Goal: Information Seeking & Learning: Find specific fact

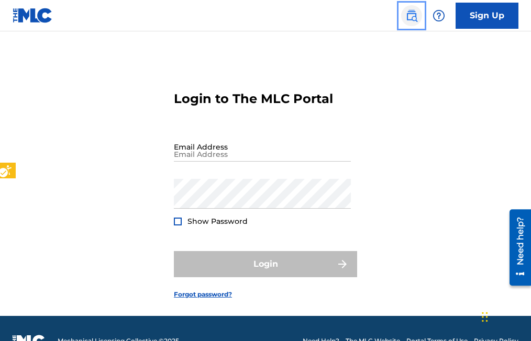
click at [413, 19] on img "Page Menu" at bounding box center [411, 15] width 13 height 13
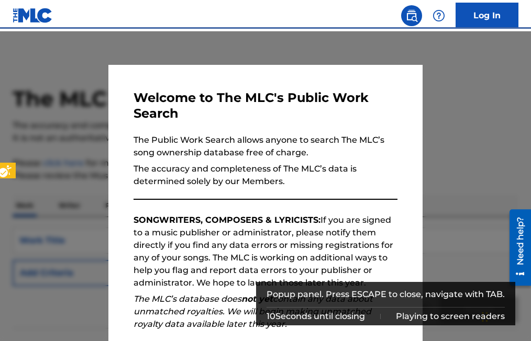
scroll to position [25, 0]
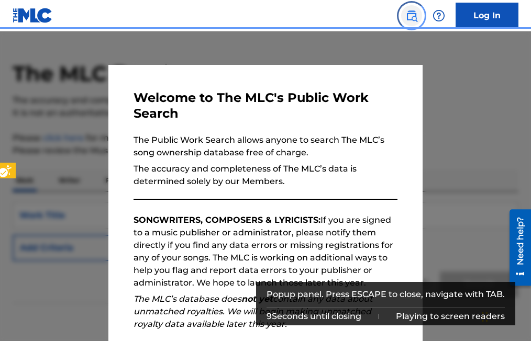
click at [411, 20] on img "Page Menu" at bounding box center [411, 15] width 13 height 13
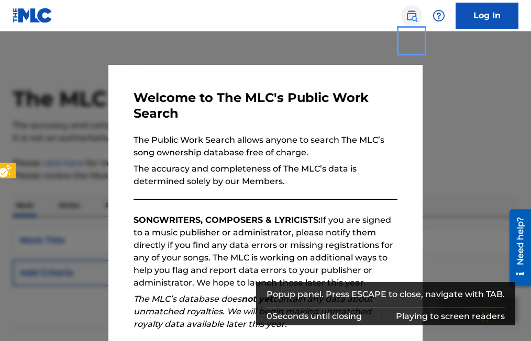
click at [408, 15] on img "Page Menu" at bounding box center [411, 15] width 13 height 13
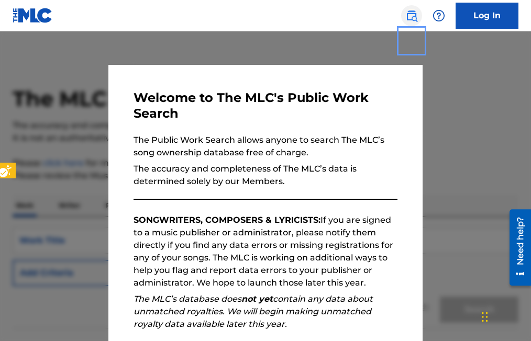
scroll to position [25, 0]
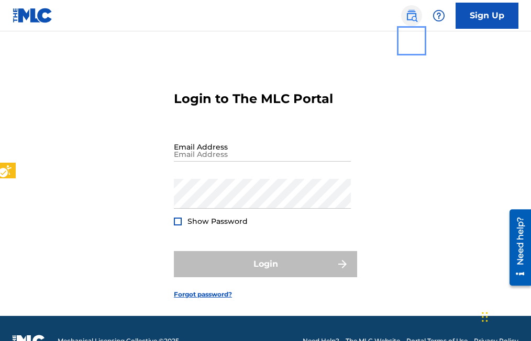
click at [413, 17] on img "Page Menu" at bounding box center [411, 15] width 13 height 13
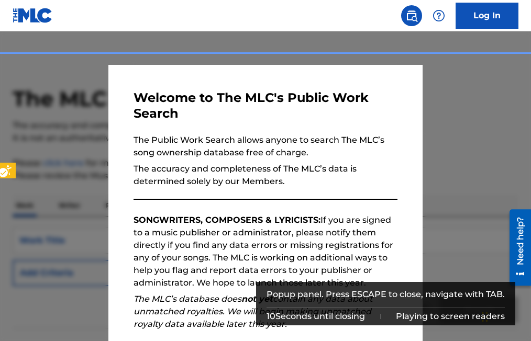
scroll to position [25, 0]
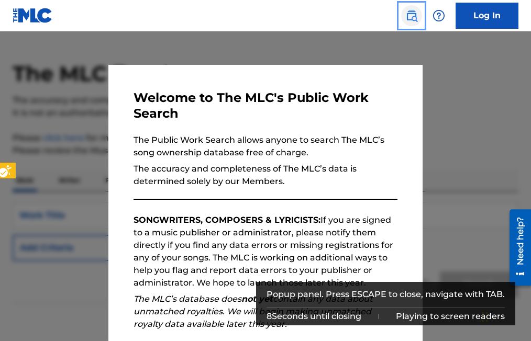
click at [418, 17] on link "Public Search" at bounding box center [411, 15] width 21 height 21
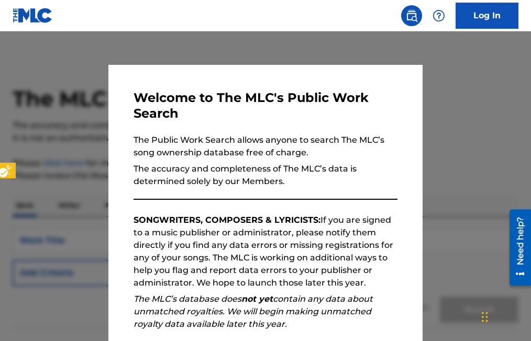
scroll to position [25, 0]
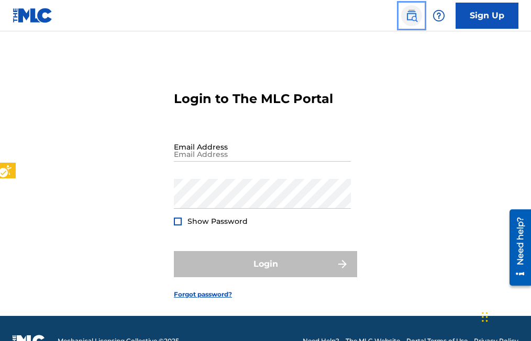
click at [412, 16] on img "Page Menu" at bounding box center [411, 15] width 13 height 13
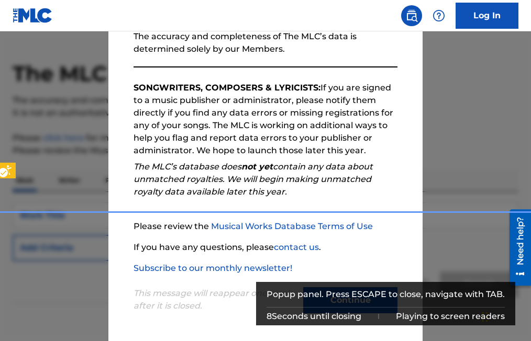
scroll to position [75, 0]
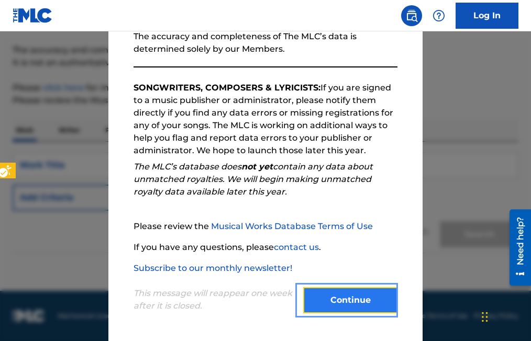
click at [356, 302] on button "Continue" at bounding box center [350, 300] width 94 height 26
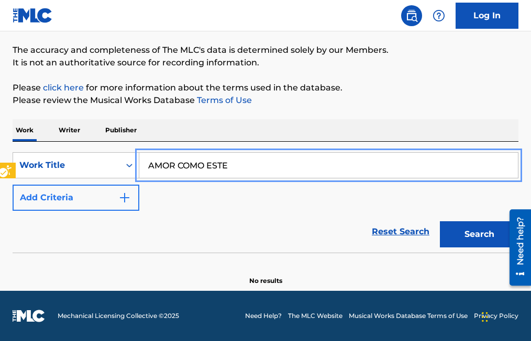
type input "AMOR COMO ESTE"
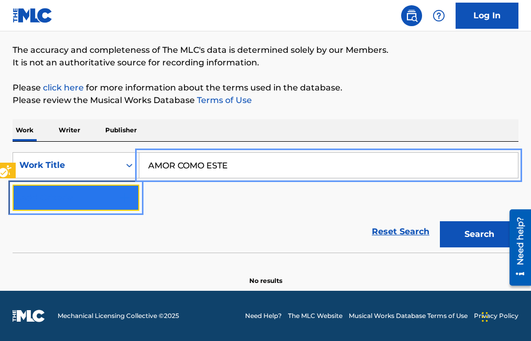
click at [135, 199] on button "Add Criteria" at bounding box center [76, 198] width 127 height 26
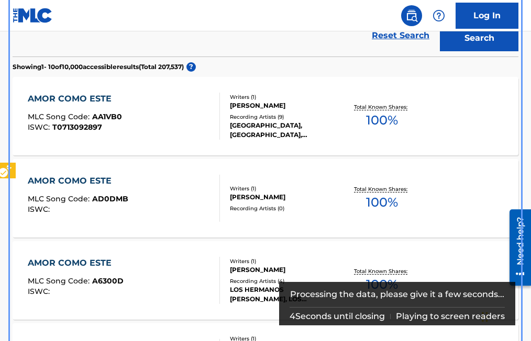
scroll to position [322, 0]
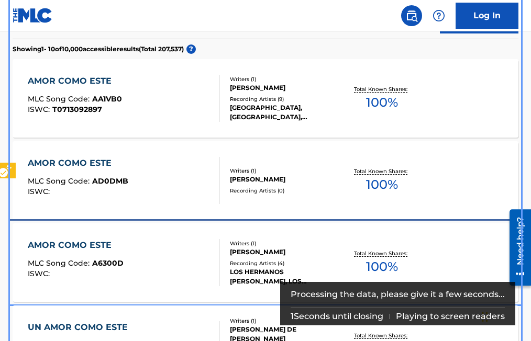
click at [107, 265] on span "A6300D" at bounding box center [107, 263] width 31 height 9
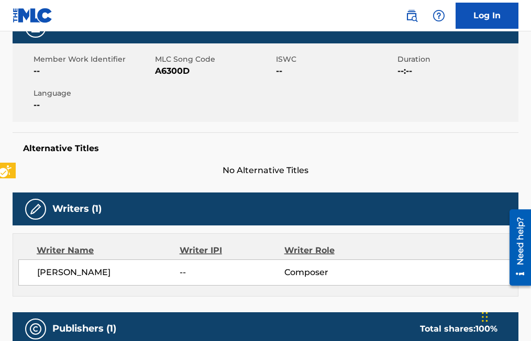
scroll to position [157, 0]
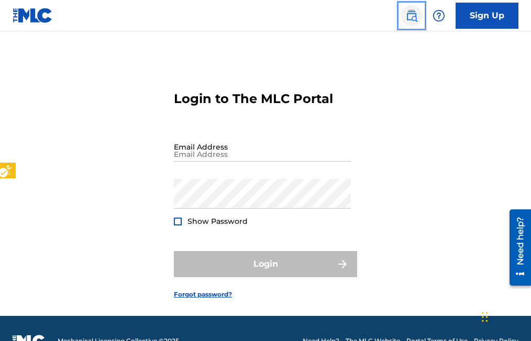
click at [407, 18] on img "Page Menu" at bounding box center [411, 15] width 13 height 13
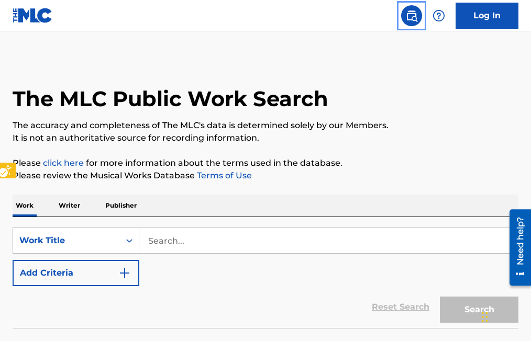
scroll to position [25, 0]
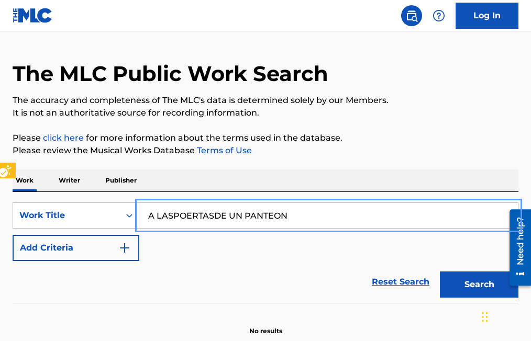
click at [170, 213] on input "A LASPOERTASDE UN PANTEON" at bounding box center [328, 215] width 378 height 25
click at [215, 218] on input "A LAS PUERTASDE UN PANTEON" at bounding box center [328, 215] width 378 height 25
type input "A LAS PUERTAS DE UN PANTEON"
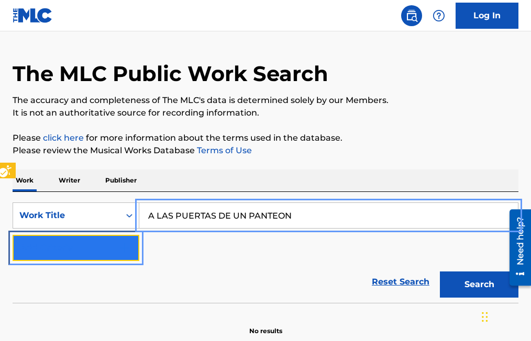
click at [125, 247] on img "Search Form" at bounding box center [124, 248] width 13 height 13
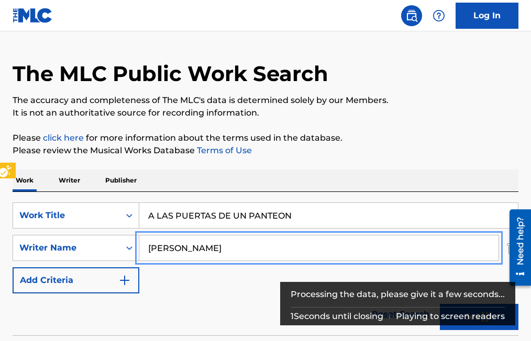
type input "SIGIFREDO OLIVAREZ"
click at [13, 268] on button "Add Criteria" at bounding box center [76, 281] width 127 height 26
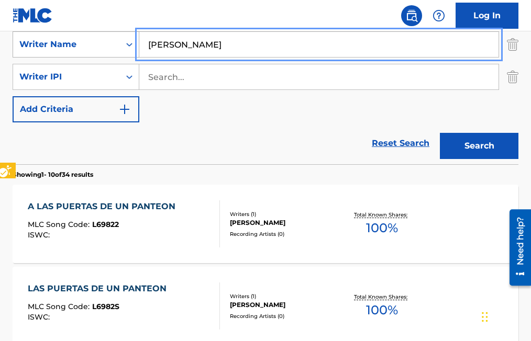
scroll to position [235, 0]
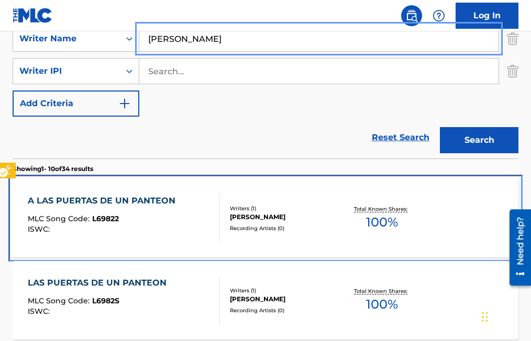
click at [104, 222] on span "L69822" at bounding box center [105, 218] width 27 height 9
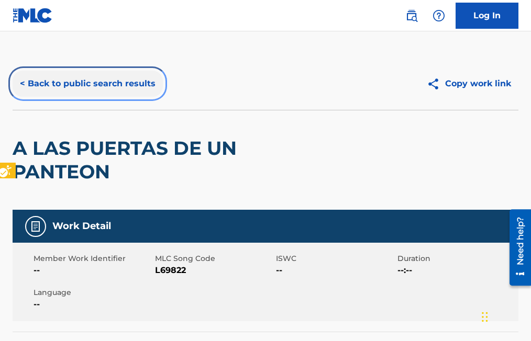
click at [21, 85] on button "< Back to public search results" at bounding box center [88, 84] width 150 height 26
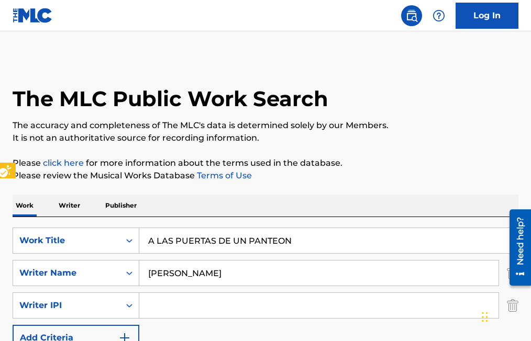
scroll to position [327, 0]
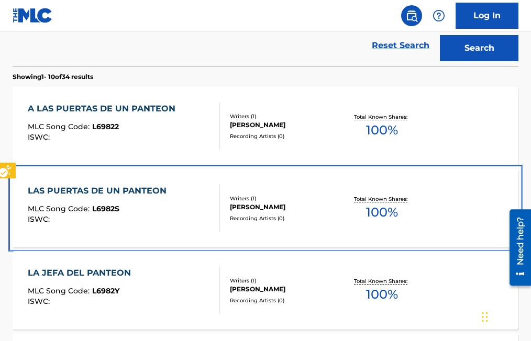
click at [107, 209] on span "L6982S" at bounding box center [105, 208] width 27 height 9
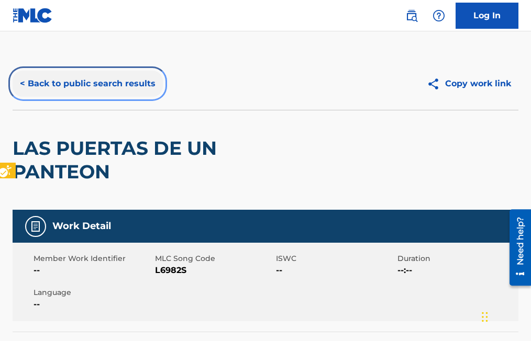
click at [26, 85] on button "< Back to public search results" at bounding box center [88, 84] width 150 height 26
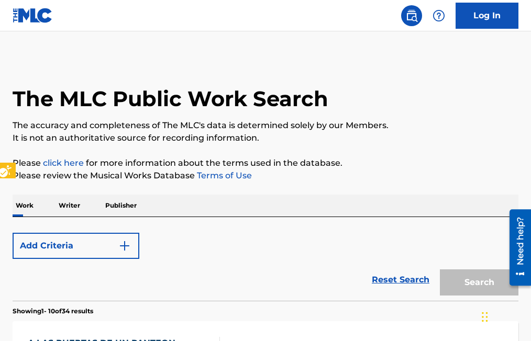
scroll to position [419, 0]
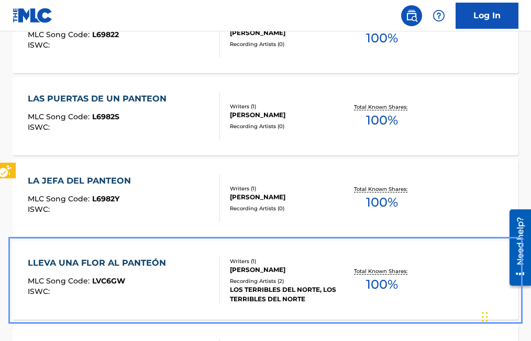
click at [113, 278] on span "LVC6GW" at bounding box center [108, 280] width 33 height 9
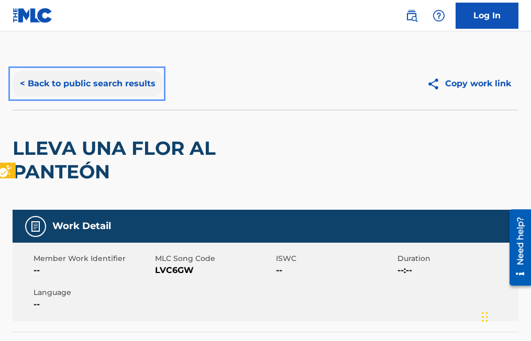
click at [21, 83] on button "< Back to public search results" at bounding box center [88, 84] width 150 height 26
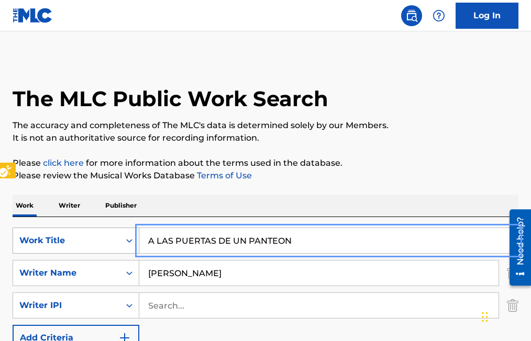
drag, startPoint x: 302, startPoint y: 241, endPoint x: 118, endPoint y: 243, distance: 183.8
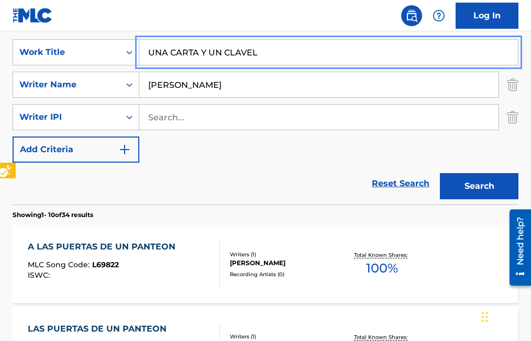
scroll to position [209, 0]
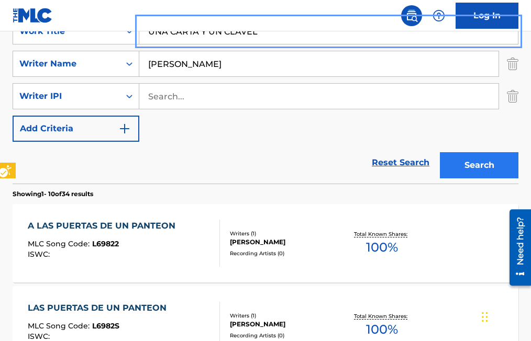
type input "UNA CARTA Y UN CLAVEL"
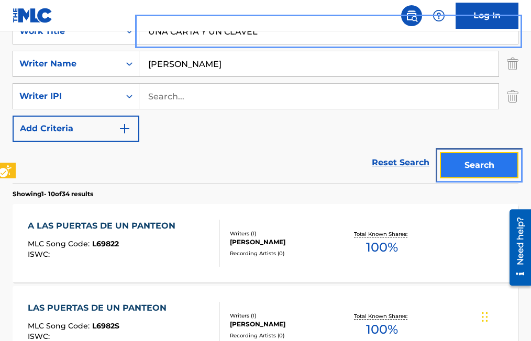
click at [476, 166] on button "Search" at bounding box center [479, 165] width 79 height 26
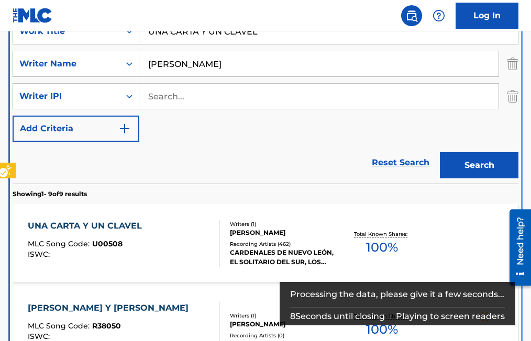
scroll to position [217, 0]
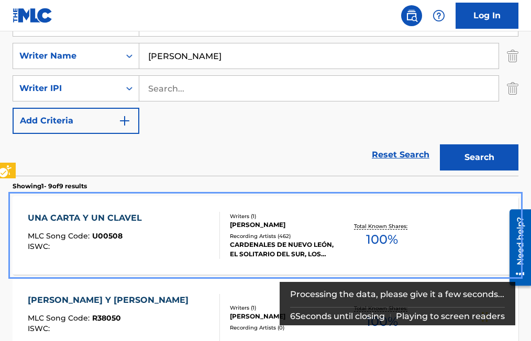
click at [102, 238] on span "U00508" at bounding box center [107, 235] width 30 height 9
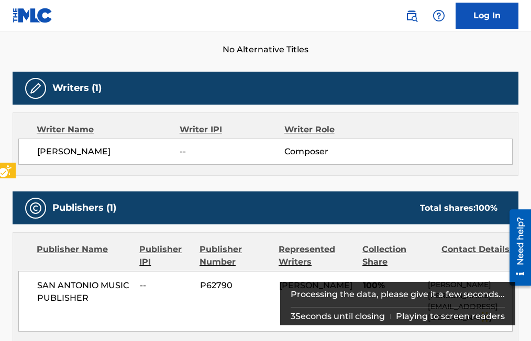
scroll to position [314, 0]
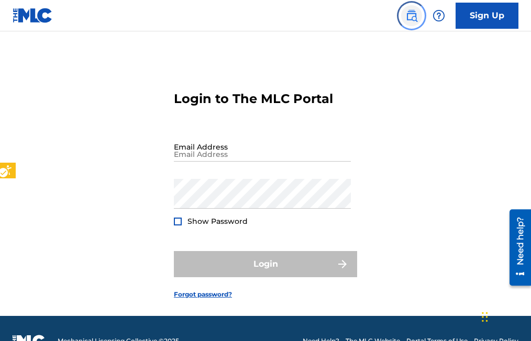
click at [410, 17] on img "Page Menu" at bounding box center [411, 15] width 13 height 13
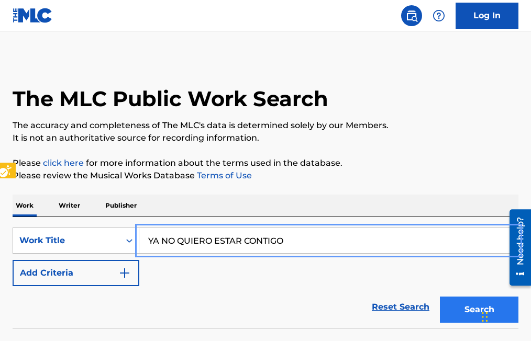
type input "YA NO QUIERO ESTAR CONTIGO"
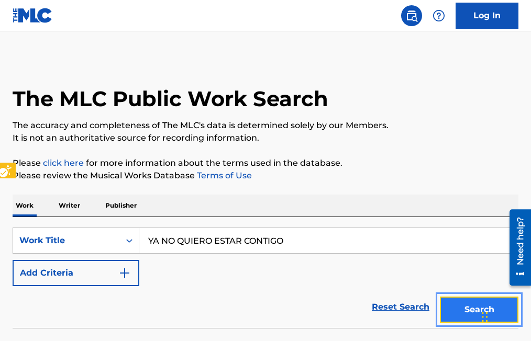
click at [474, 314] on button "Search" at bounding box center [479, 310] width 79 height 26
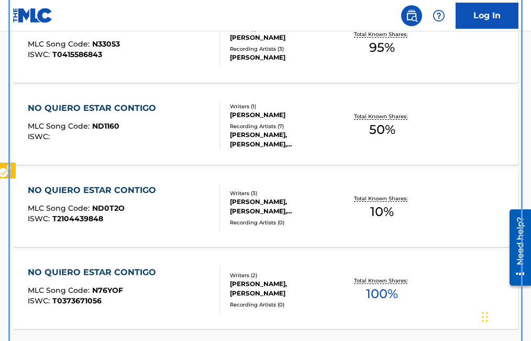
scroll to position [935, 0]
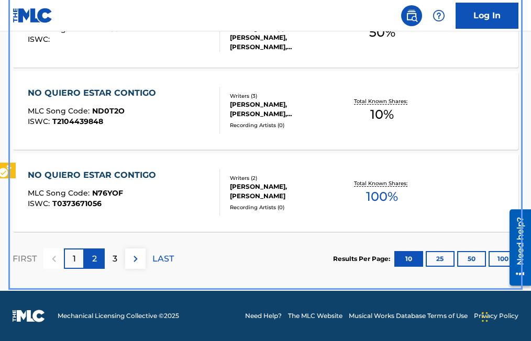
click at [90, 257] on div "2" at bounding box center [94, 259] width 20 height 20
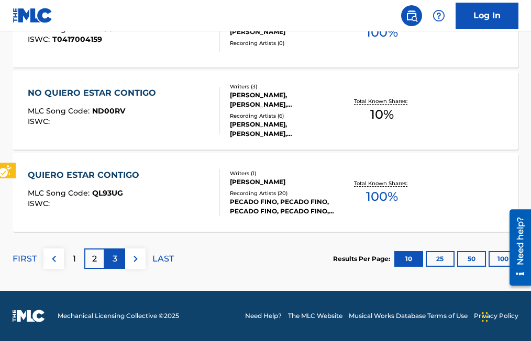
click at [117, 255] on div "3" at bounding box center [115, 259] width 20 height 20
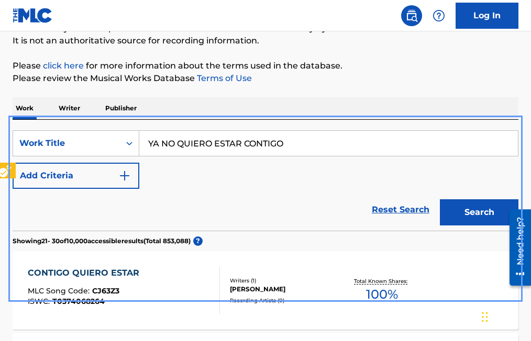
scroll to position [45, 0]
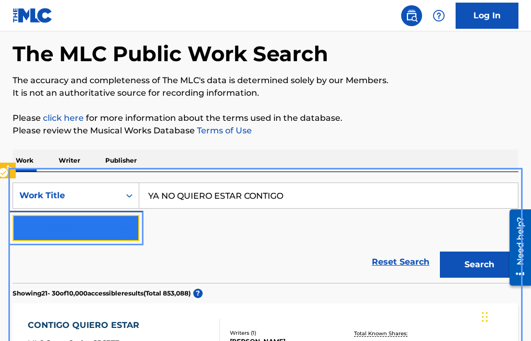
click at [127, 224] on img "Search Form" at bounding box center [124, 228] width 13 height 13
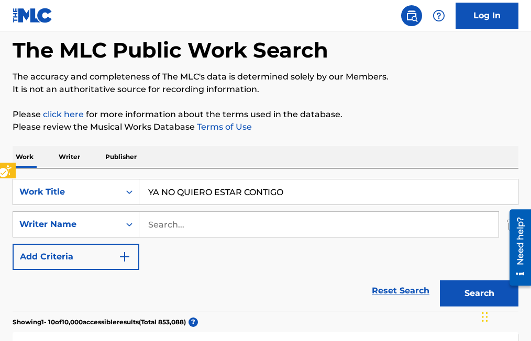
scroll to position [0, 0]
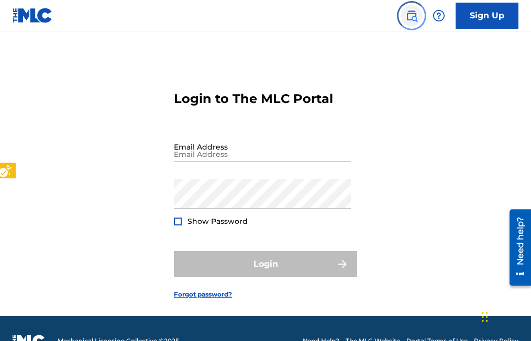
click at [408, 14] on img "Page Menu" at bounding box center [411, 15] width 13 height 13
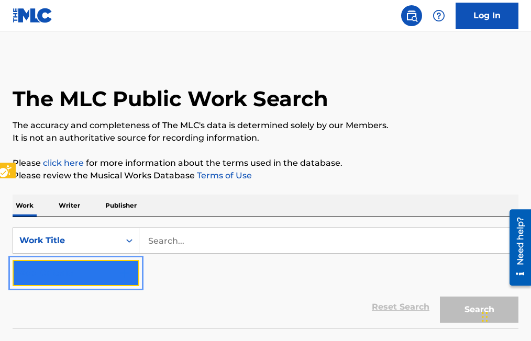
click at [126, 277] on img "Search Form" at bounding box center [124, 273] width 13 height 13
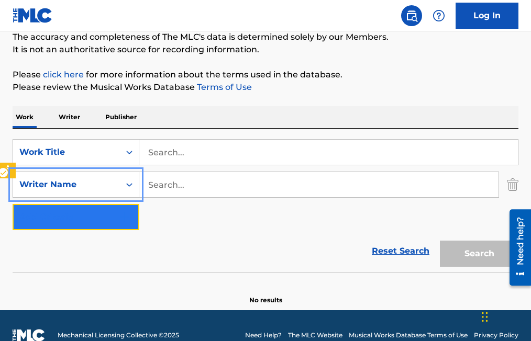
scroll to position [108, 0]
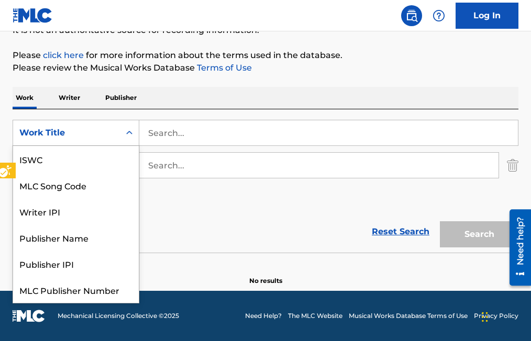
click at [132, 135] on icon "Search Form" at bounding box center [129, 133] width 10 height 10
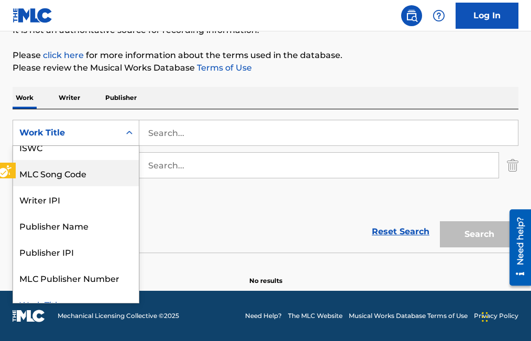
scroll to position [5, 0]
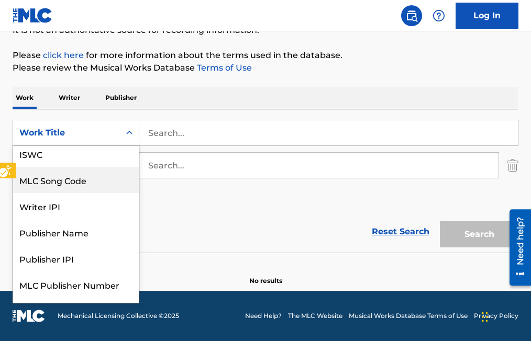
click at [70, 180] on div "MLC Song Code" at bounding box center [76, 180] width 126 height 26
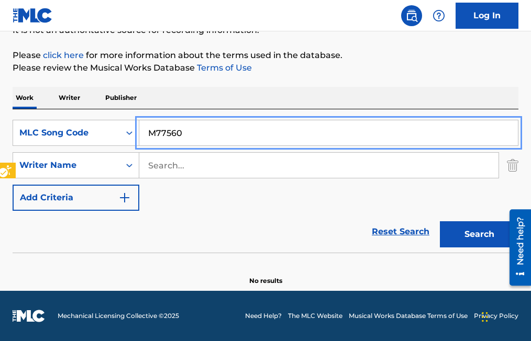
type input "M77560"
click at [440, 221] on button "Search" at bounding box center [479, 234] width 79 height 26
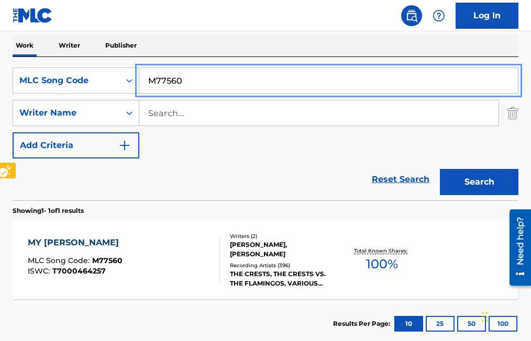
scroll to position [171, 0]
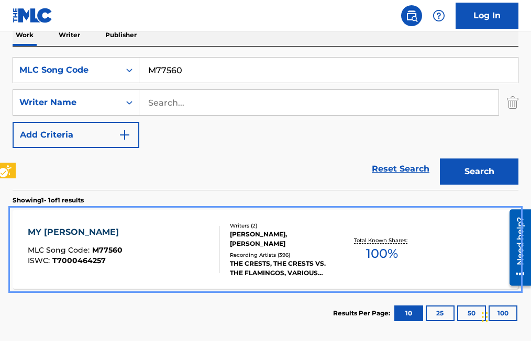
click at [113, 251] on span "M77560" at bounding box center [107, 250] width 30 height 9
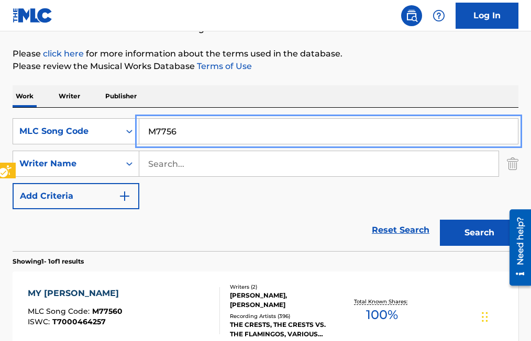
scroll to position [111, 0]
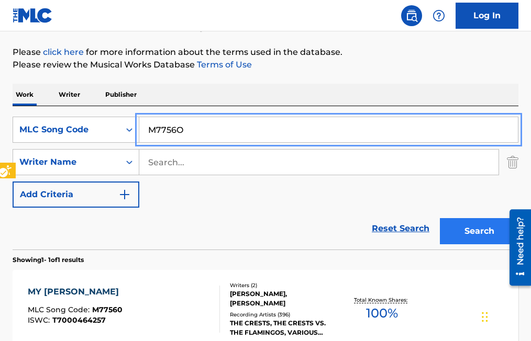
type input "M7756O"
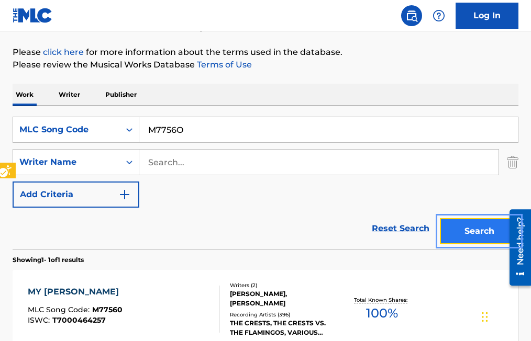
click at [476, 235] on button "Search" at bounding box center [479, 231] width 79 height 26
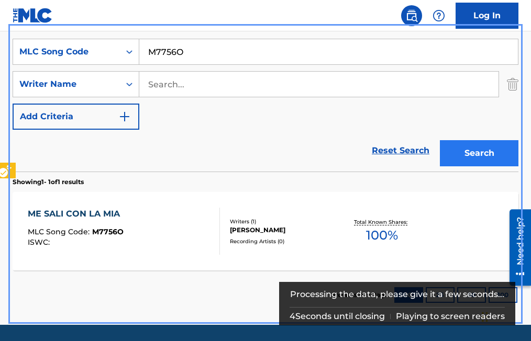
scroll to position [171, 0]
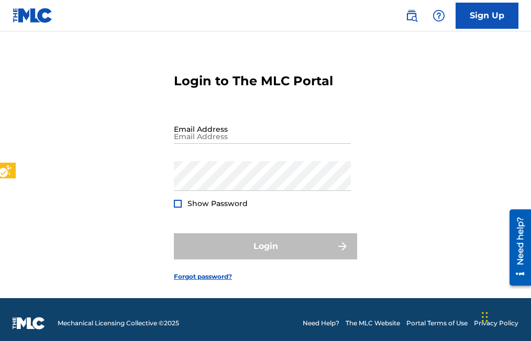
scroll to position [25, 0]
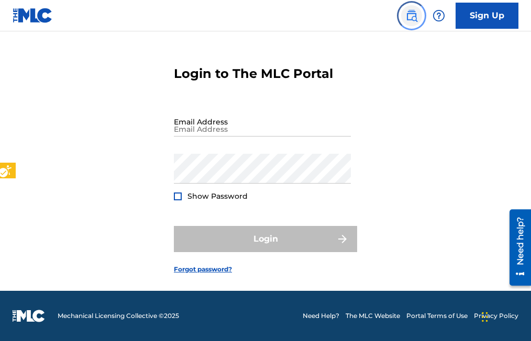
click at [415, 18] on img "Page Menu" at bounding box center [411, 15] width 13 height 13
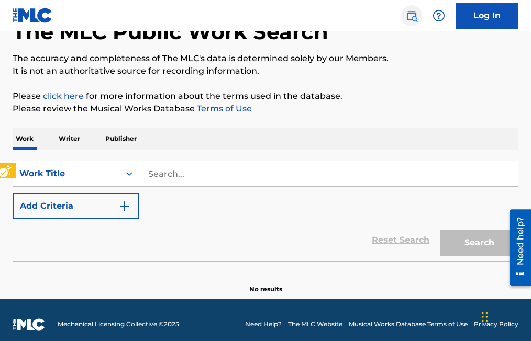
scroll to position [75, 0]
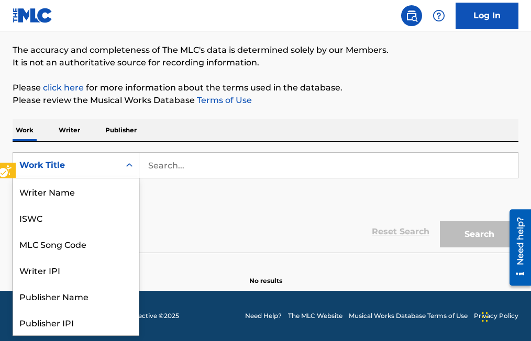
click at [129, 170] on icon "Search Form" at bounding box center [129, 165] width 10 height 10
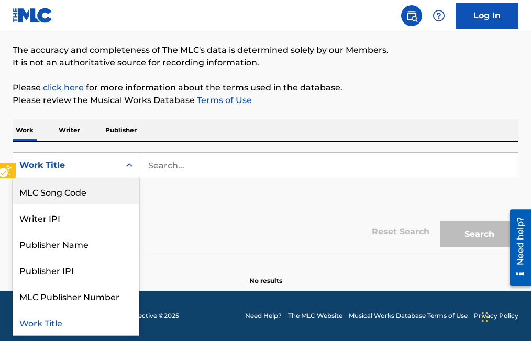
click at [105, 193] on div "MLC Song Code" at bounding box center [76, 192] width 126 height 26
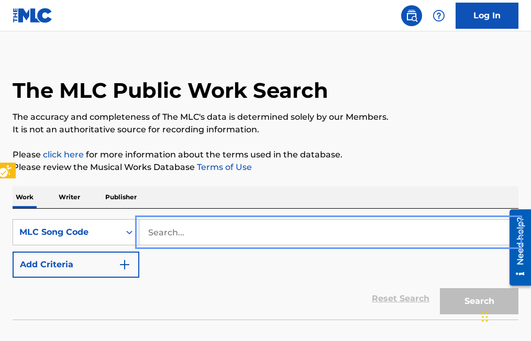
scroll to position [0, 0]
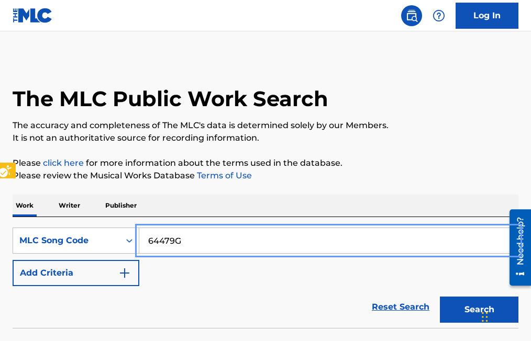
click at [13, 260] on button "Add Criteria" at bounding box center [76, 273] width 127 height 26
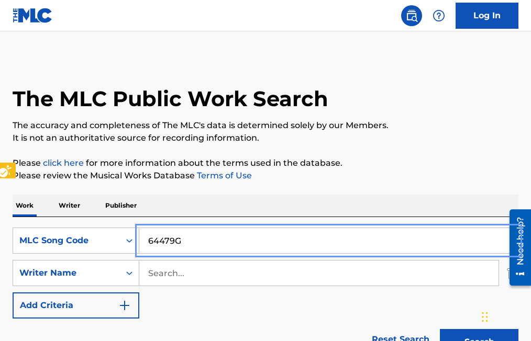
click at [152, 241] on input "64479G" at bounding box center [328, 240] width 378 height 25
type input "E4479G"
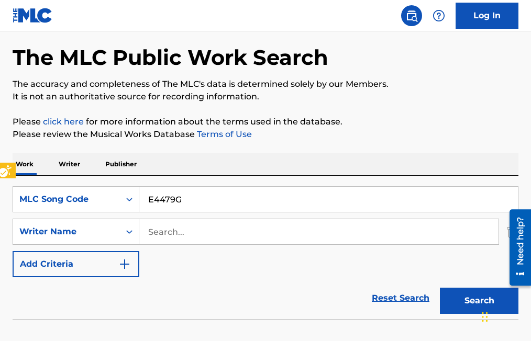
scroll to position [105, 0]
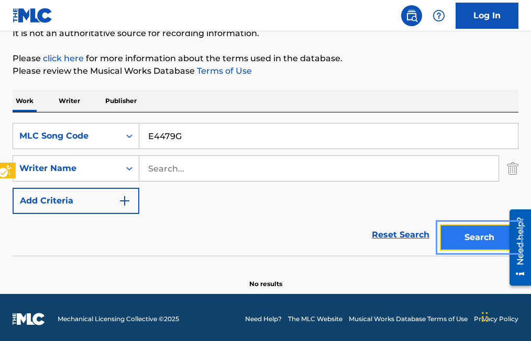
click at [468, 242] on button "Search" at bounding box center [479, 238] width 79 height 26
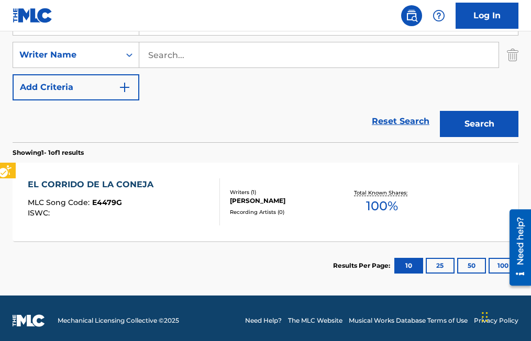
scroll to position [223, 0]
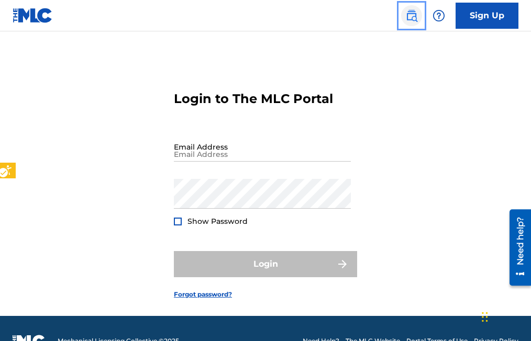
click at [408, 17] on img "Page Menu" at bounding box center [411, 15] width 13 height 13
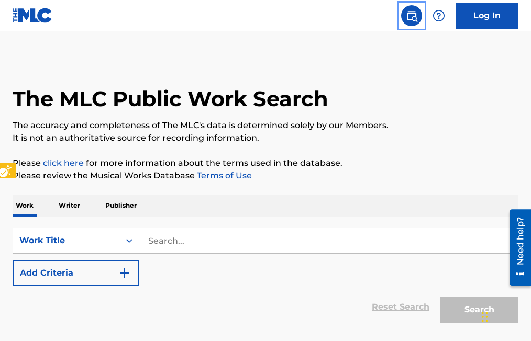
scroll to position [25, 0]
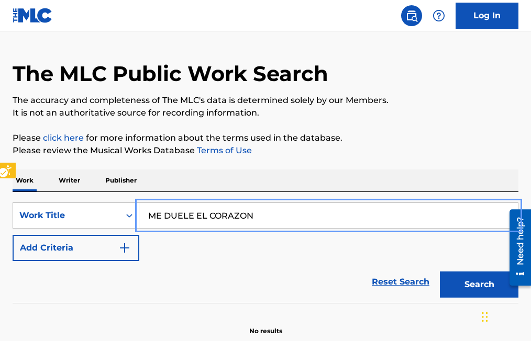
type input "ME DUELE EL CORAZON"
click at [13, 235] on button "Add Criteria" at bounding box center [76, 248] width 127 height 26
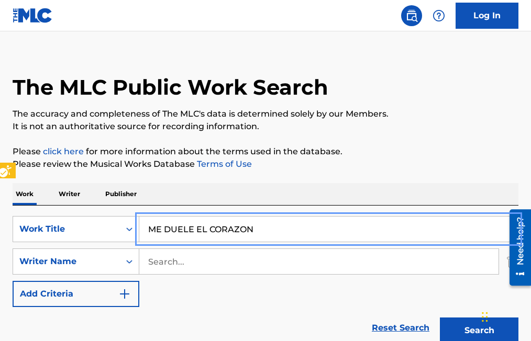
scroll to position [0, 0]
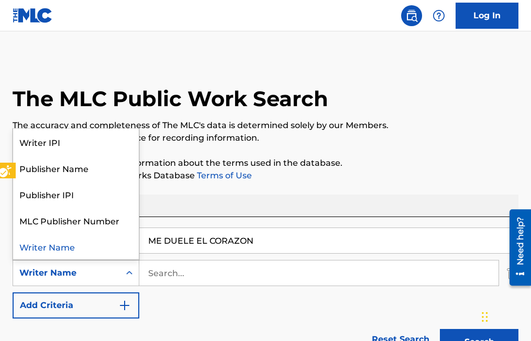
click at [131, 273] on icon "Search Form" at bounding box center [129, 273] width 6 height 4
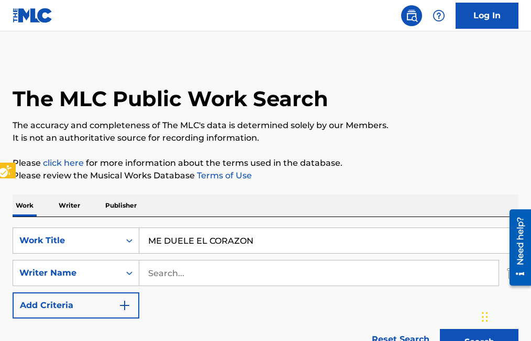
click at [128, 272] on icon "Search Form" at bounding box center [129, 273] width 10 height 10
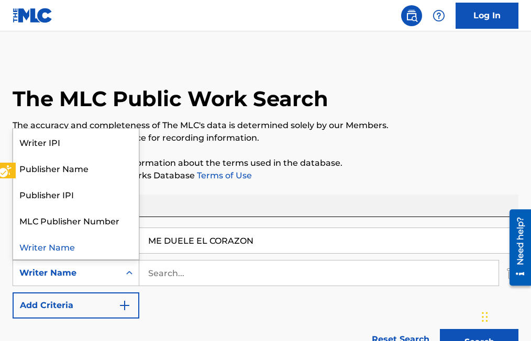
click at [76, 273] on div "Writer Name" at bounding box center [66, 273] width 94 height 13
click at [50, 271] on div "Writer Name" at bounding box center [66, 273] width 94 height 13
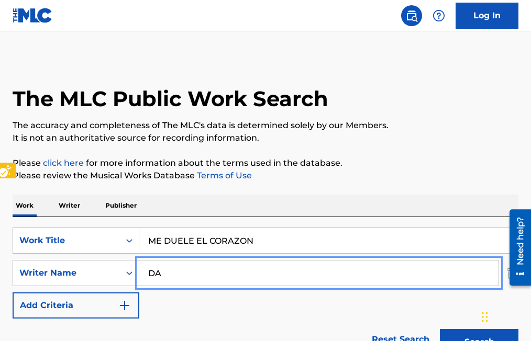
type input "D"
type input "[PERSON_NAME]"
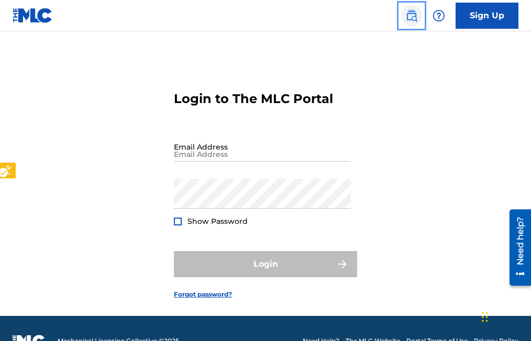
click at [414, 15] on img "Page Menu" at bounding box center [411, 15] width 13 height 13
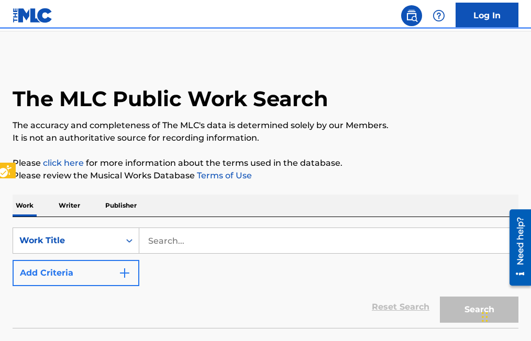
scroll to position [25, 0]
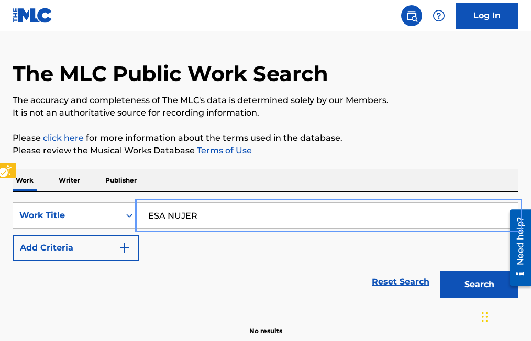
click at [173, 214] on input "ESA NUJER" at bounding box center [328, 215] width 378 height 25
type input "ESA MUJER"
click at [13, 235] on button "Add Criteria" at bounding box center [76, 248] width 127 height 26
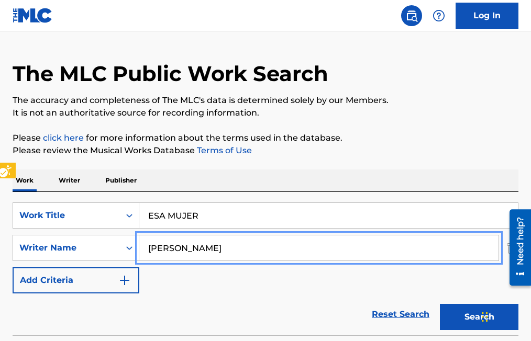
type input "RAMON MEDINA"
click at [13, 268] on button "Add Criteria" at bounding box center [76, 281] width 127 height 26
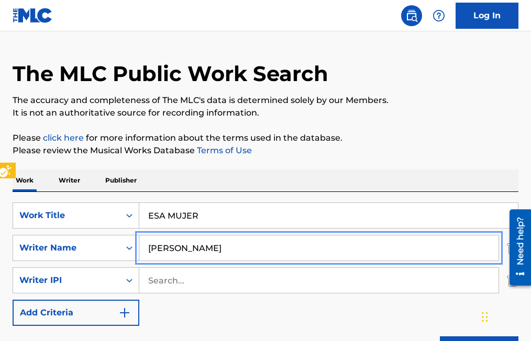
click at [13, 300] on button "Add Criteria" at bounding box center [76, 313] width 127 height 26
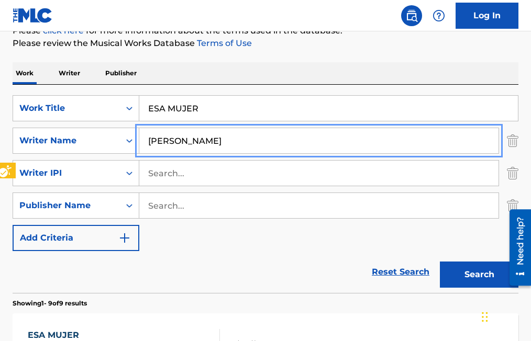
scroll to position [157, 0]
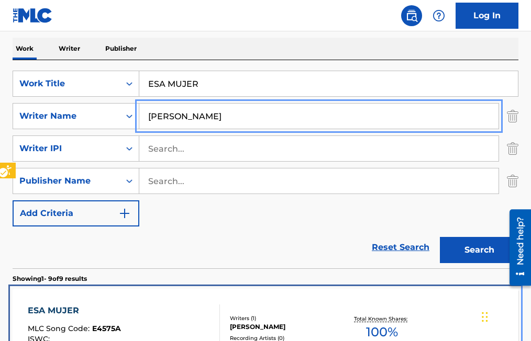
click at [103, 327] on span "E4575A" at bounding box center [106, 328] width 29 height 9
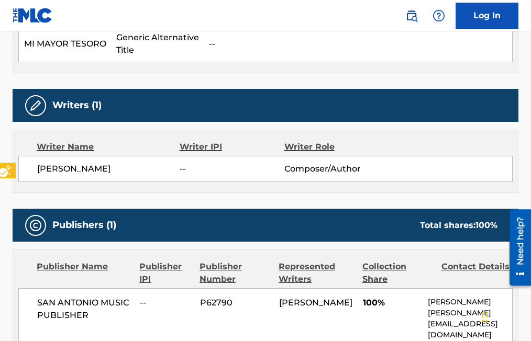
scroll to position [366, 0]
